Goal: Information Seeking & Learning: Learn about a topic

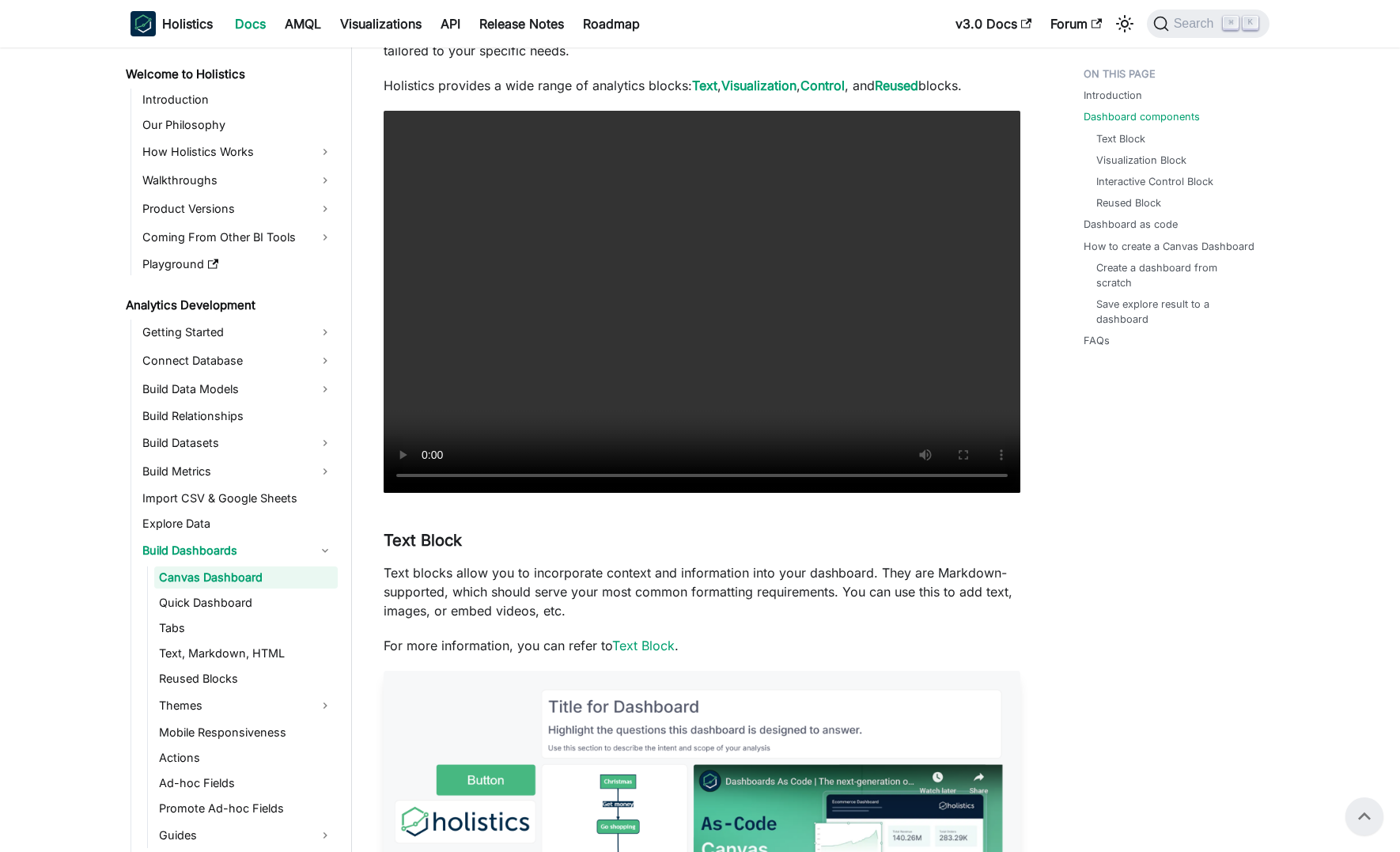
scroll to position [1129, 0]
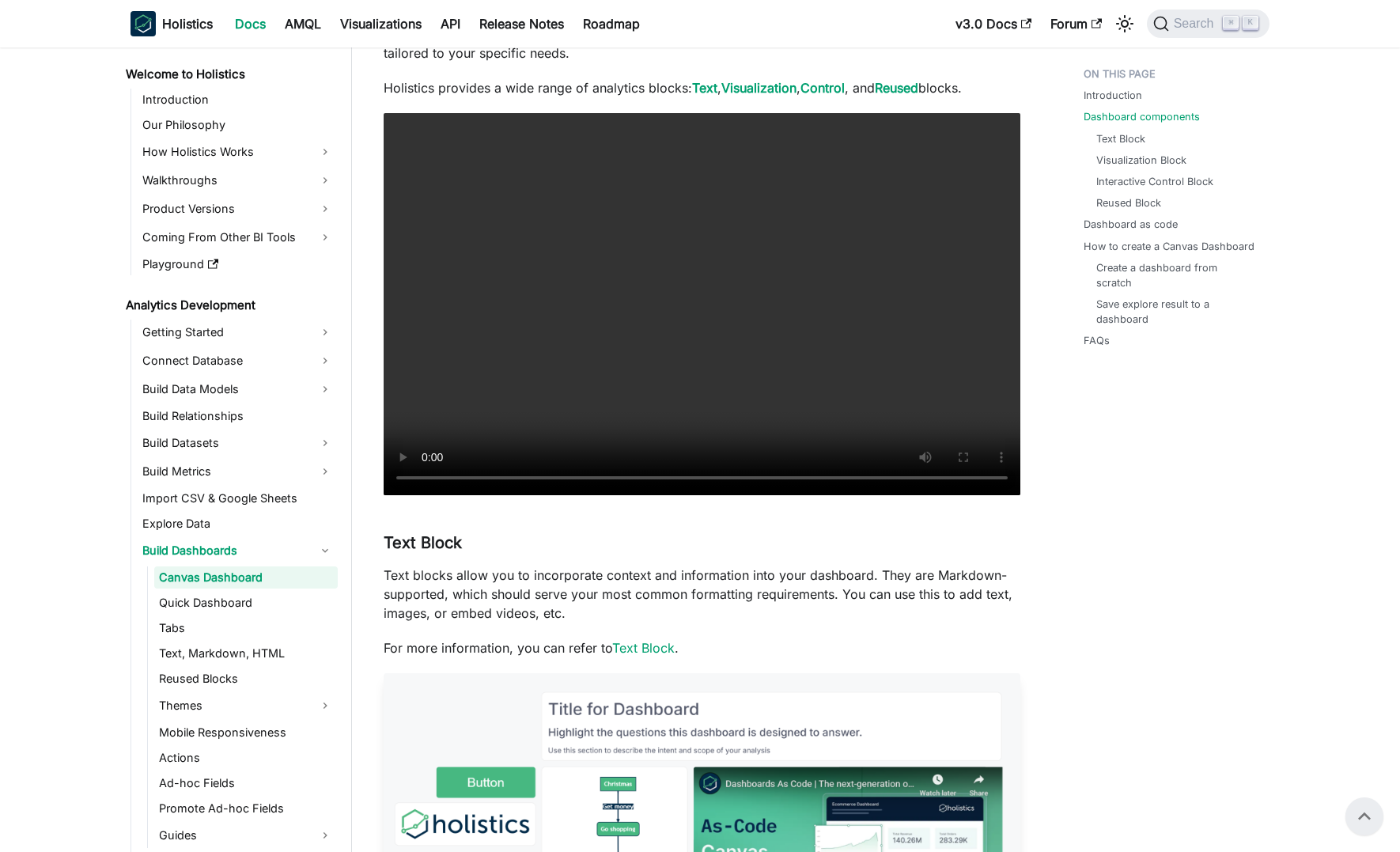
scroll to position [1662, 0]
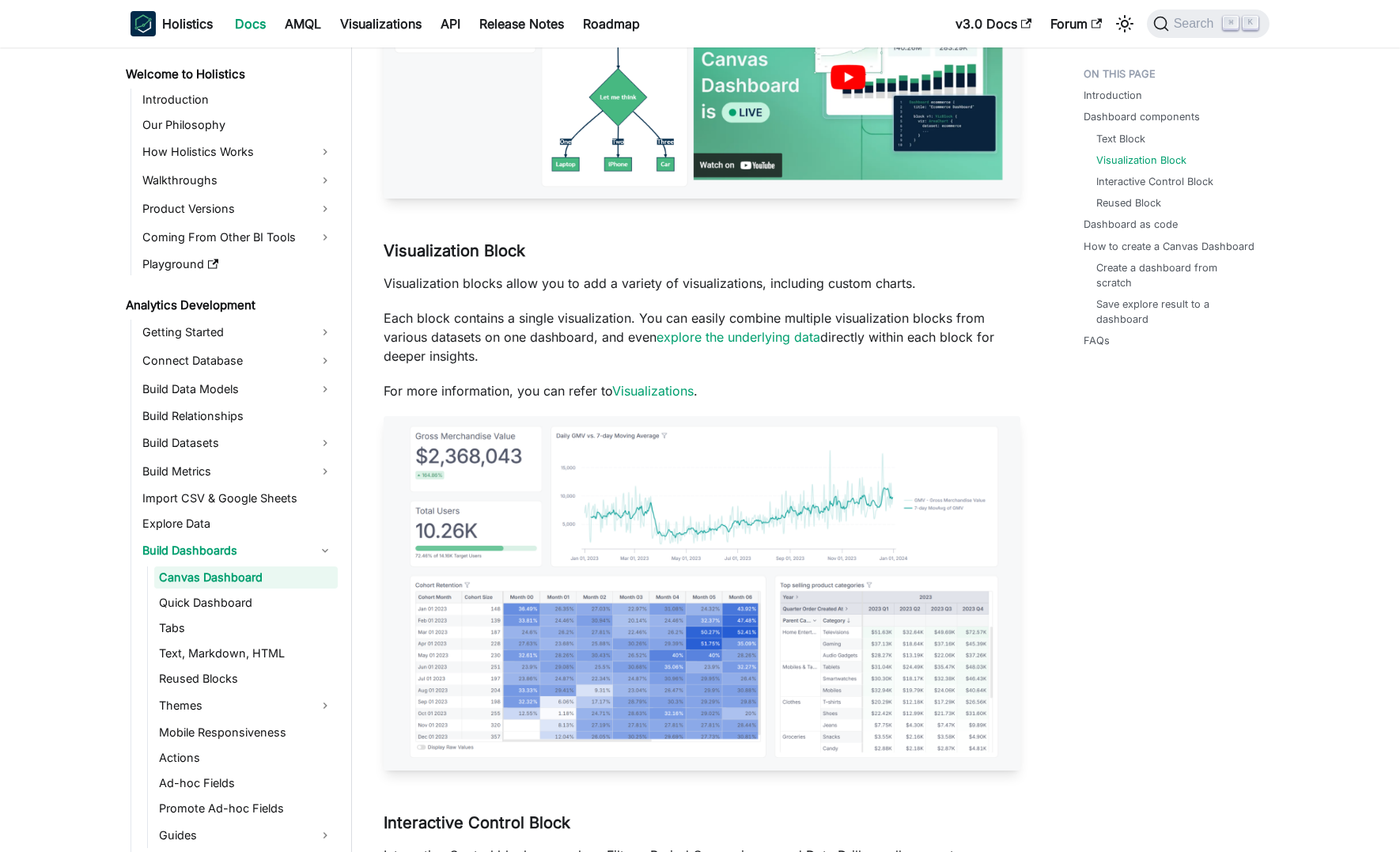
scroll to position [1990, 0]
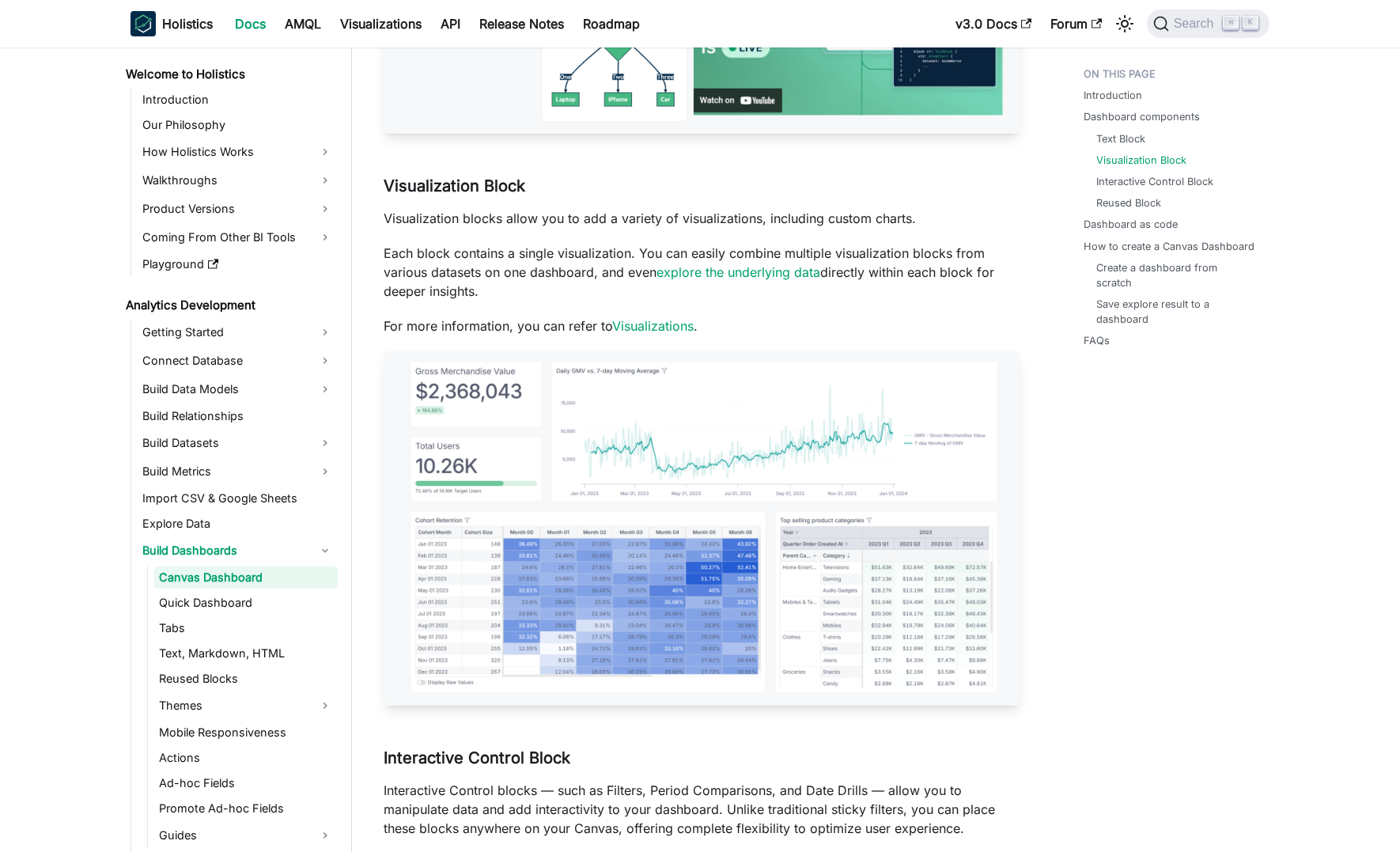
click at [703, 493] on img at bounding box center [702, 528] width 637 height 354
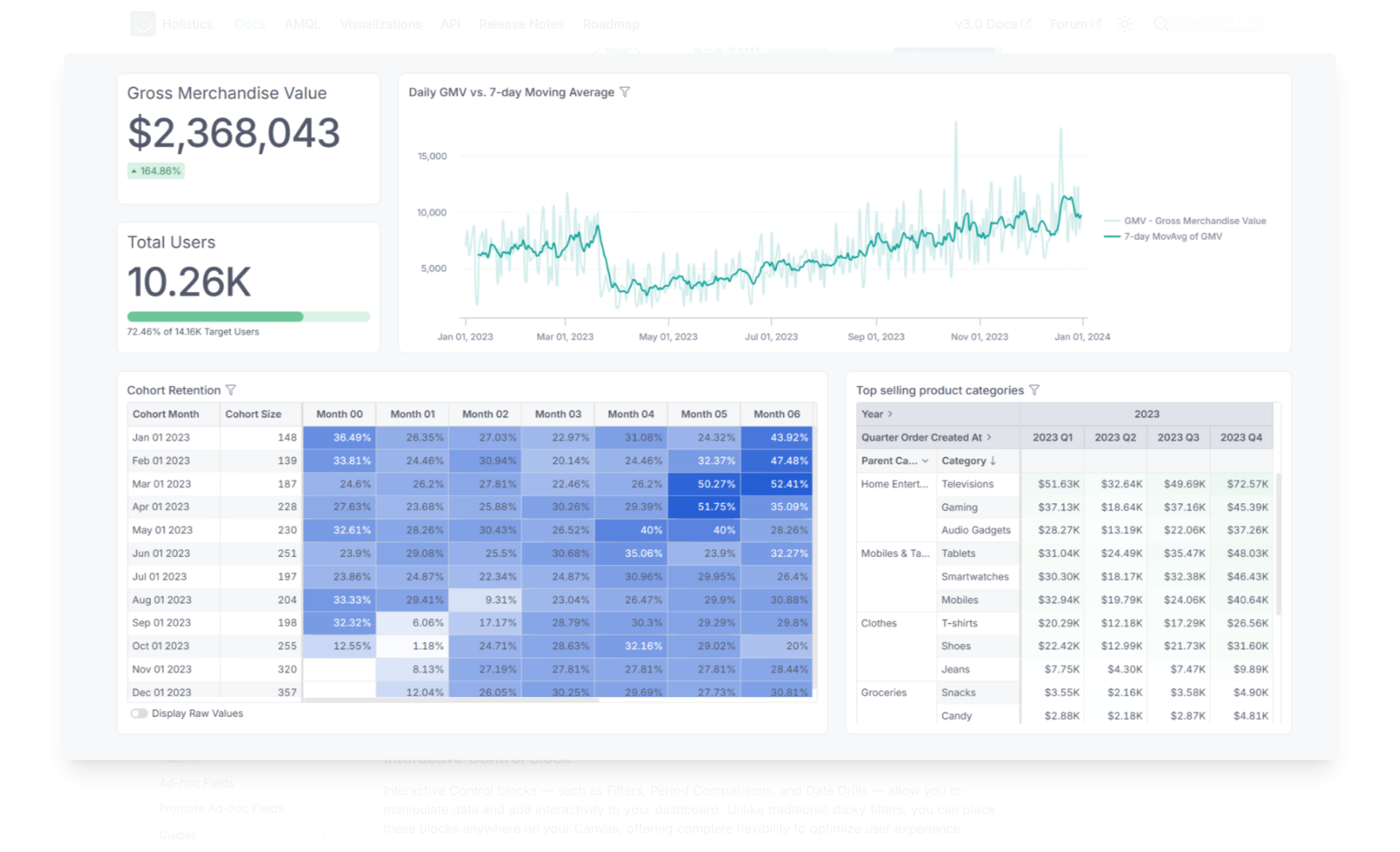
click at [776, 539] on img at bounding box center [699, 408] width 1273 height 707
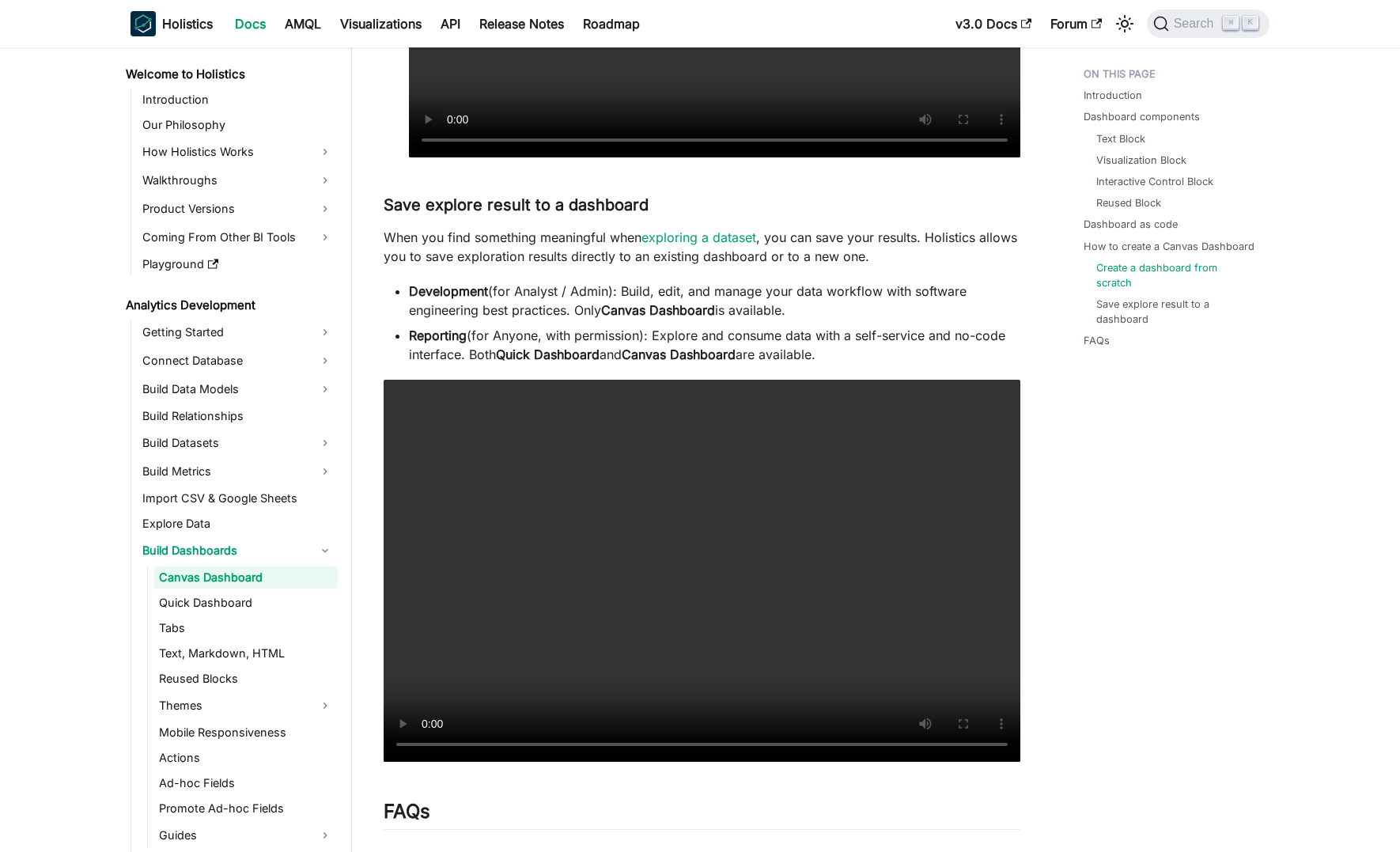
scroll to position [5006, 0]
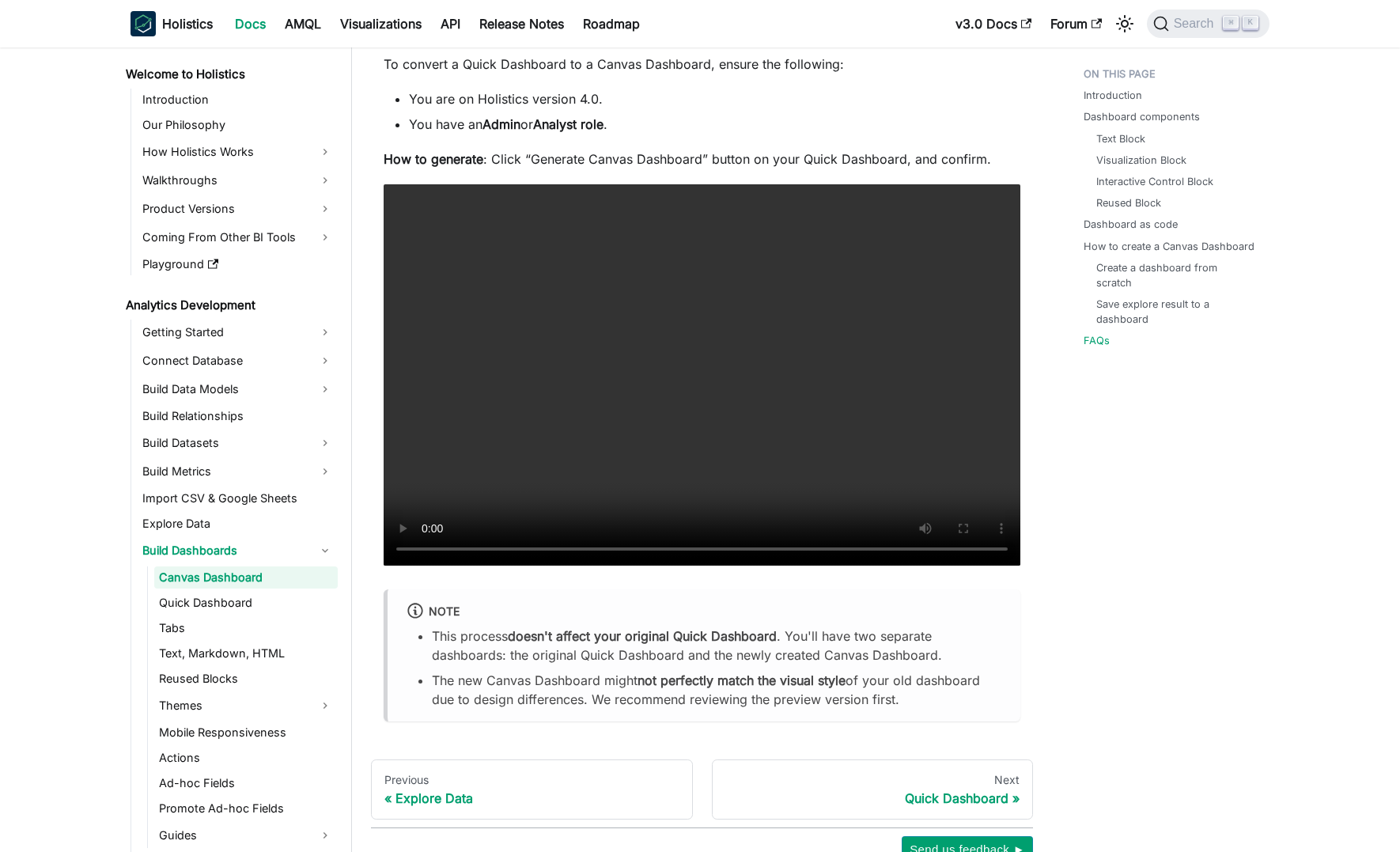
scroll to position [6151, 0]
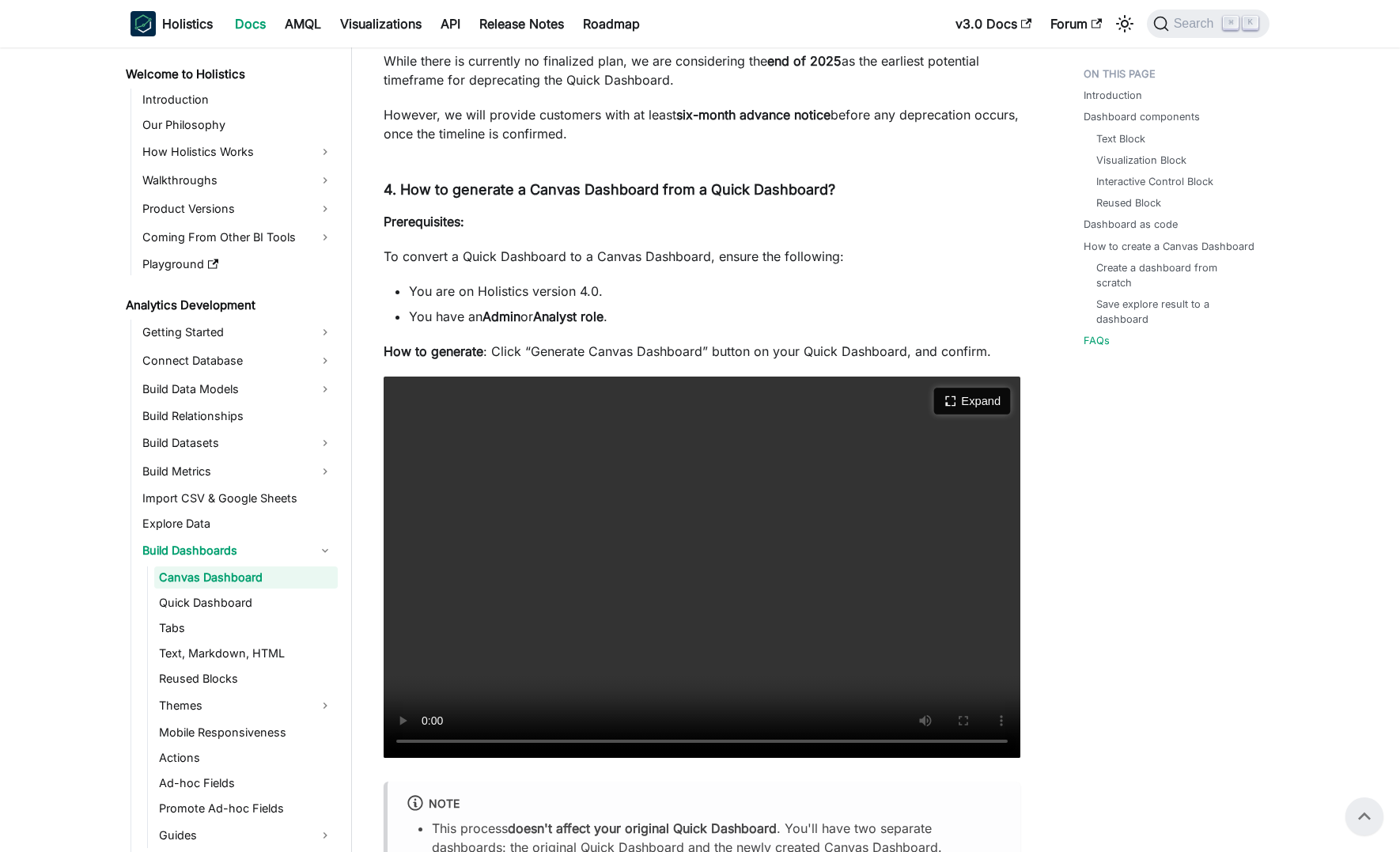
click at [972, 415] on button "Expand" at bounding box center [972, 401] width 77 height 27
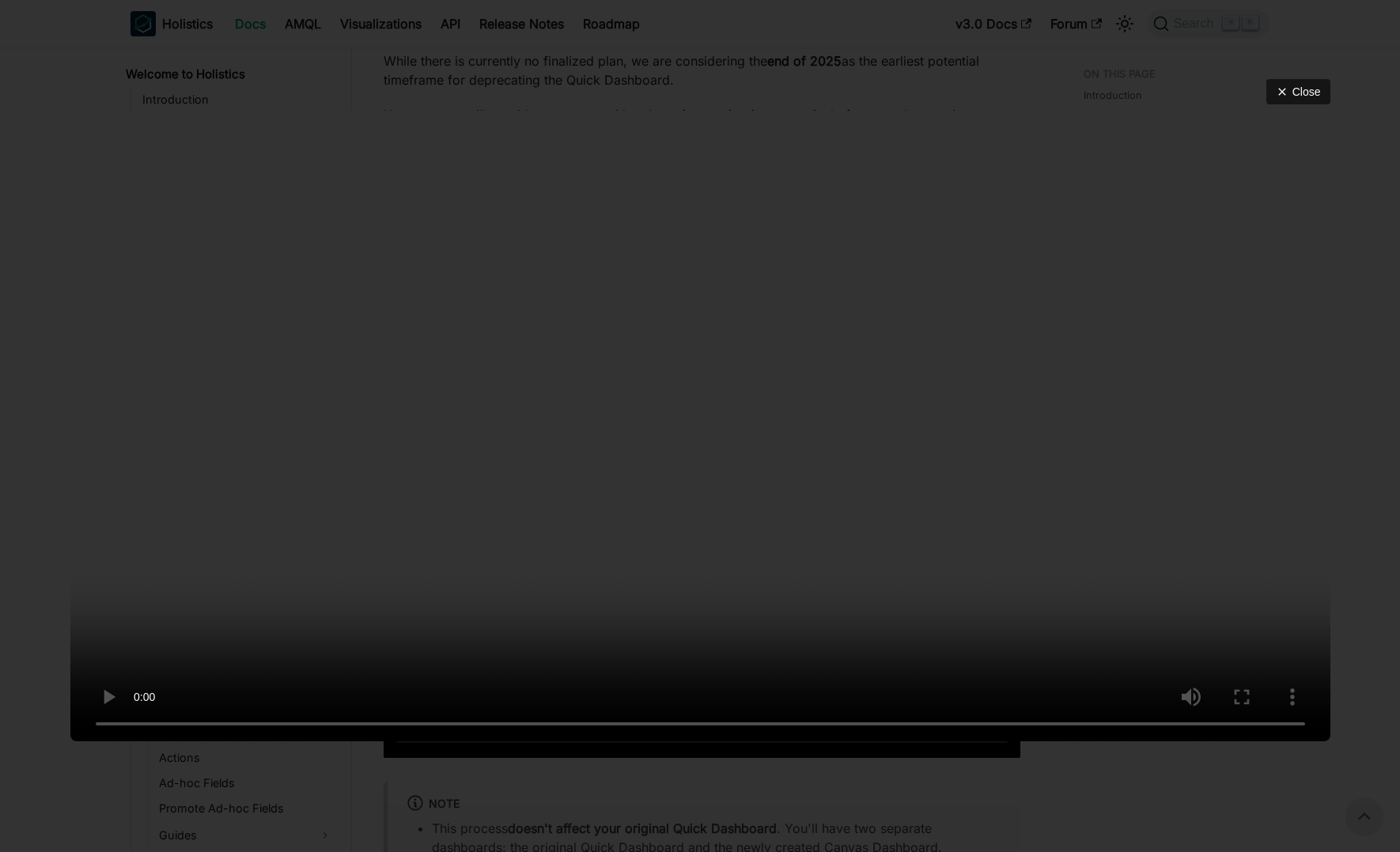
click at [1193, 49] on div "Close" at bounding box center [700, 426] width 1400 height 852
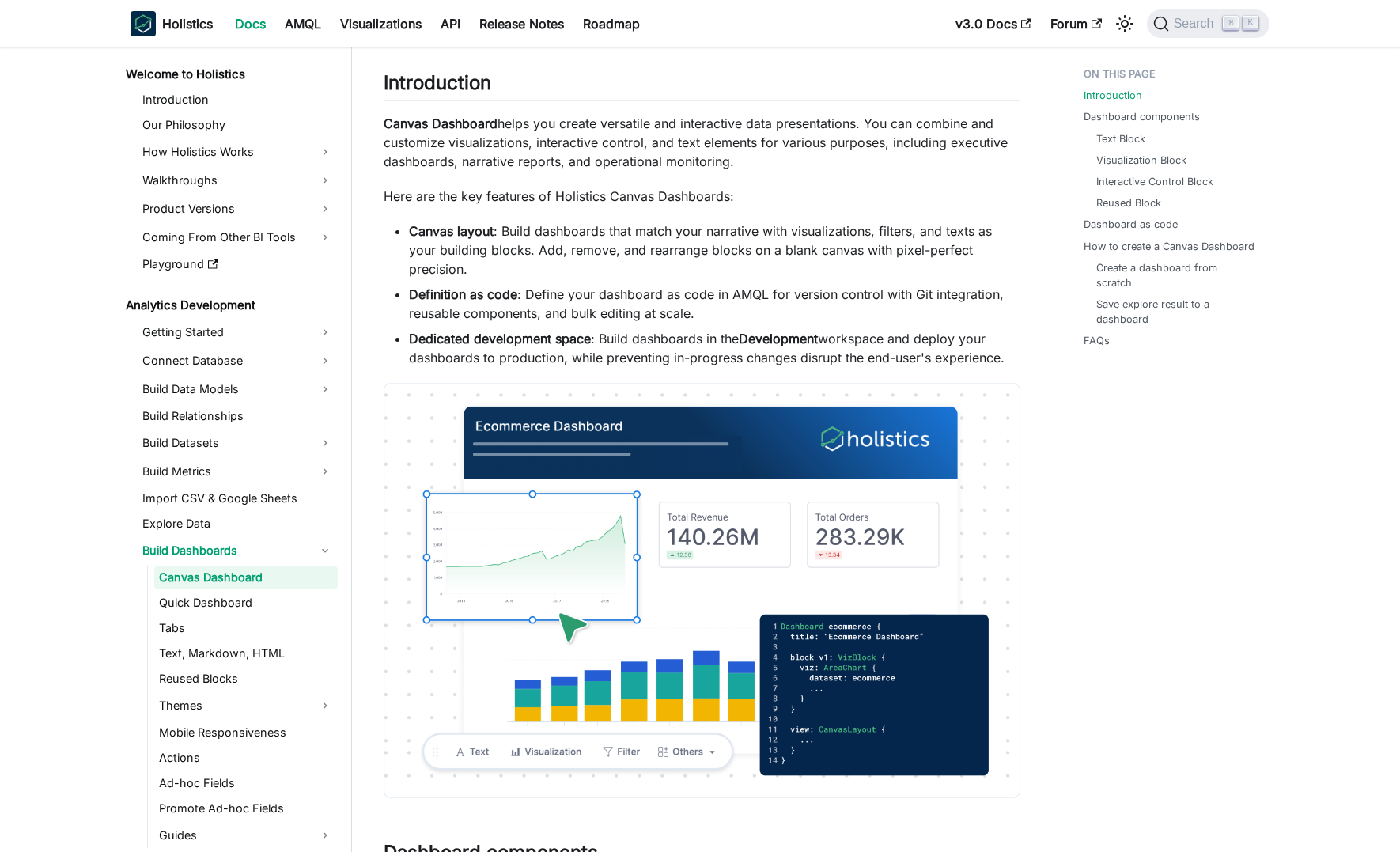
scroll to position [258, 0]
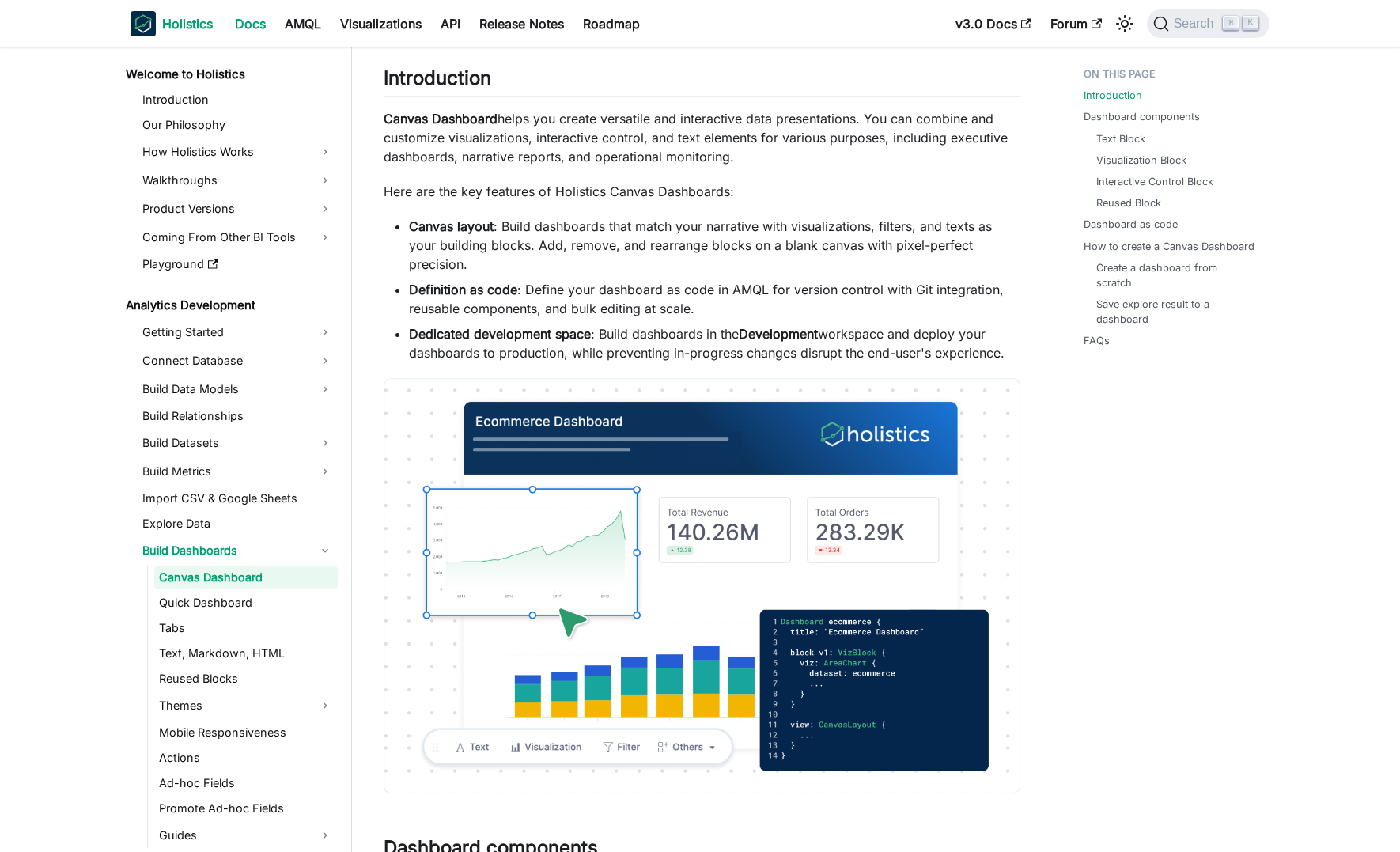
click at [186, 29] on b "Holistics" at bounding box center [187, 23] width 51 height 19
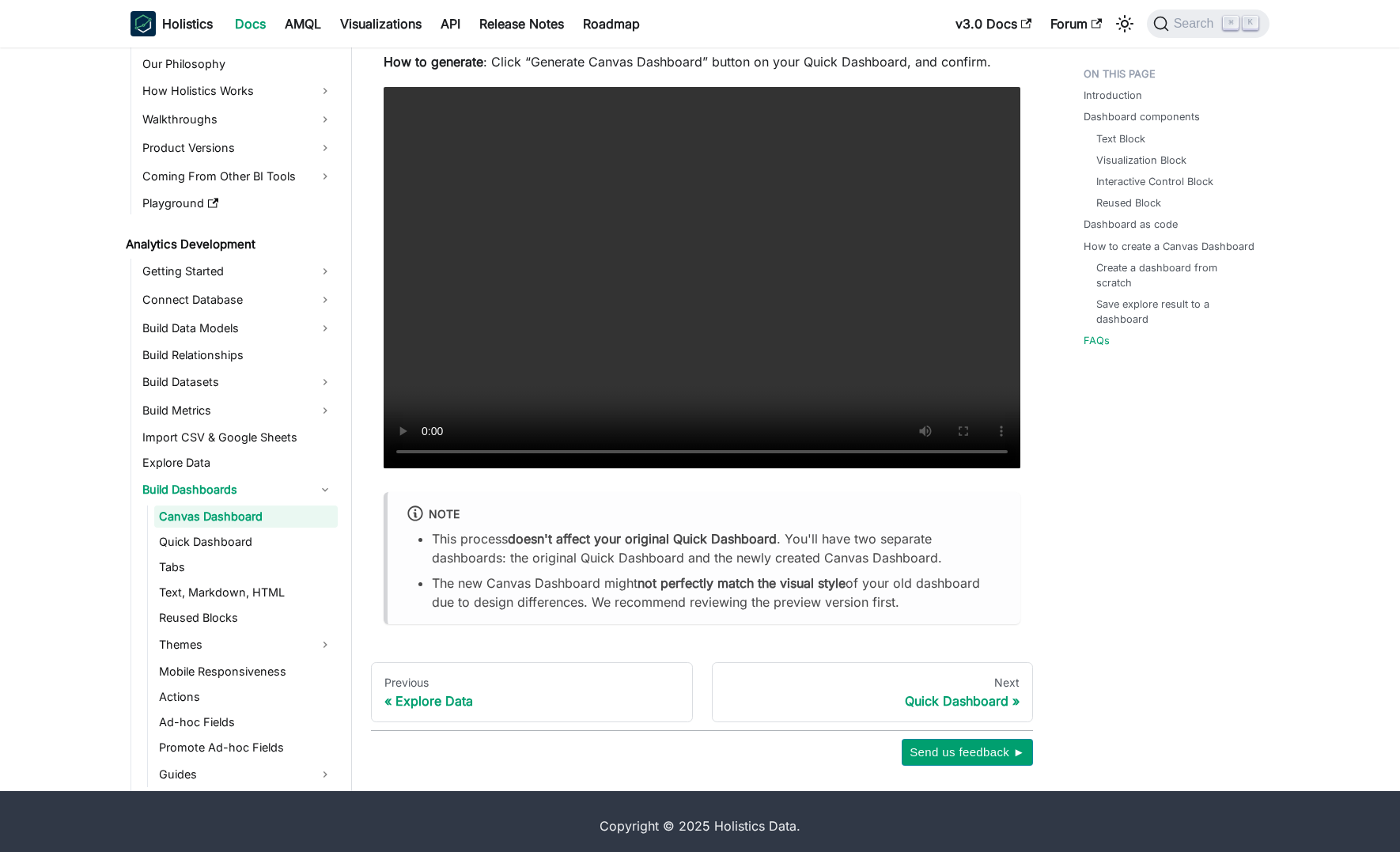
scroll to position [6468, 0]
